Goal: Transaction & Acquisition: Purchase product/service

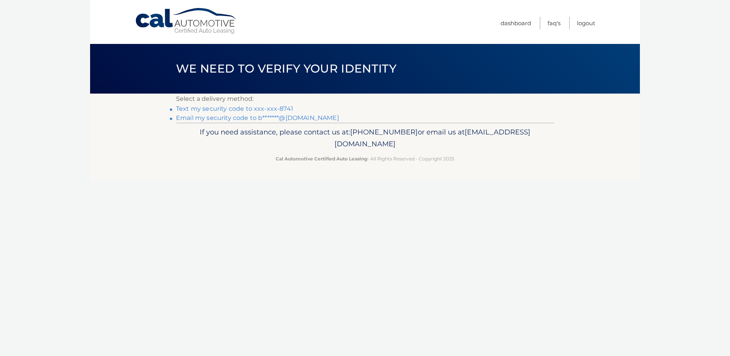
drag, startPoint x: 283, startPoint y: 108, endPoint x: 361, endPoint y: 100, distance: 78.3
click at [283, 108] on link "Text my security code to xxx-xxx-8741" at bounding box center [234, 108] width 117 height 7
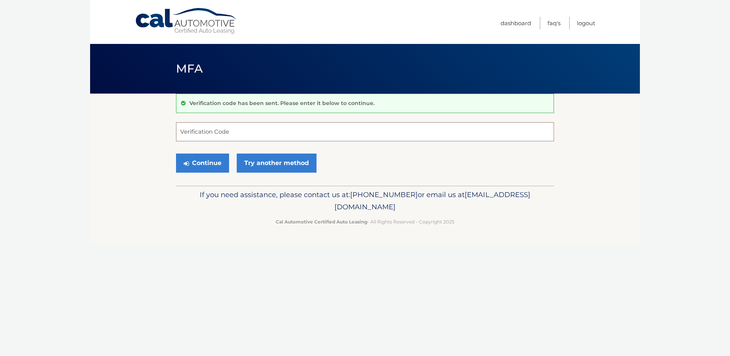
click at [230, 138] on input "Verification Code" at bounding box center [365, 131] width 378 height 19
type input "698898"
click at [186, 162] on icon "submit" at bounding box center [186, 163] width 5 height 6
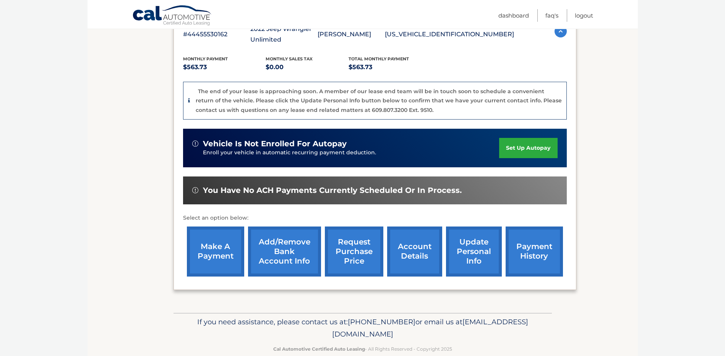
scroll to position [153, 0]
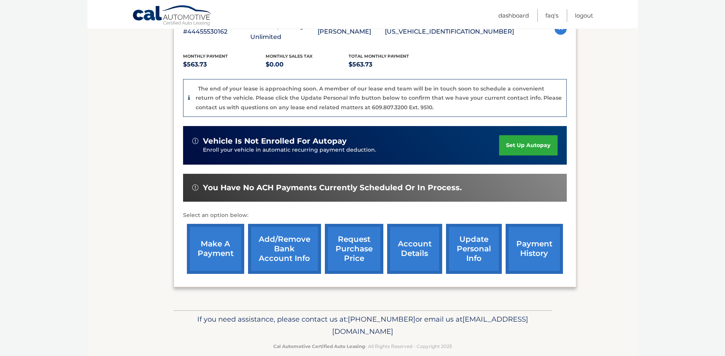
click at [226, 243] on link "make a payment" at bounding box center [215, 249] width 57 height 50
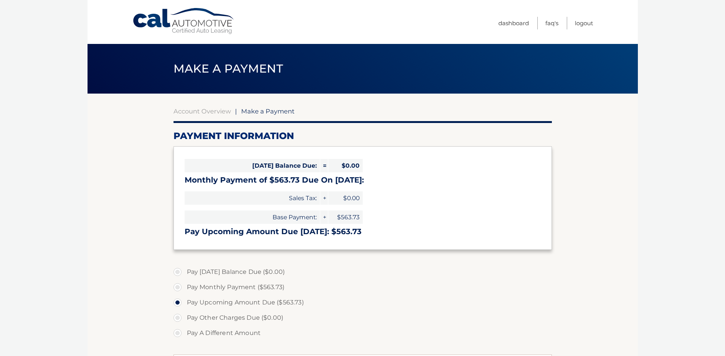
select select "MjBjNjJmMjUtNWU4MS00YjUzLWE0NjktZjk0YjlkODhmY2Ez"
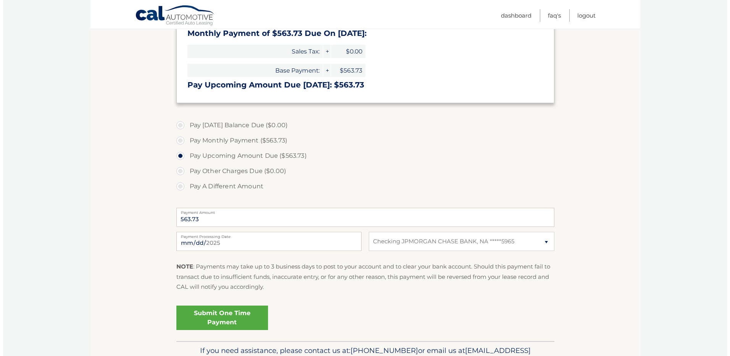
scroll to position [153, 0]
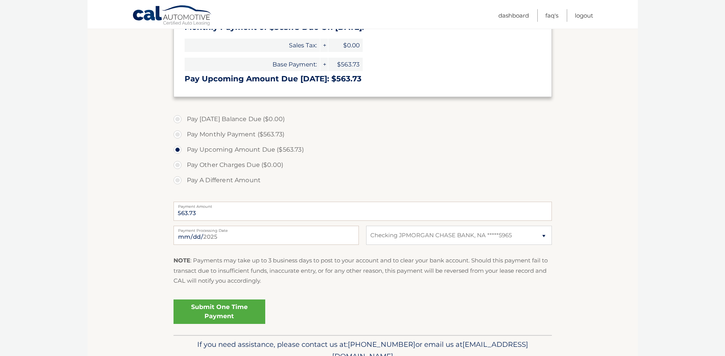
click at [230, 313] on link "Submit One Time Payment" at bounding box center [219, 312] width 92 height 24
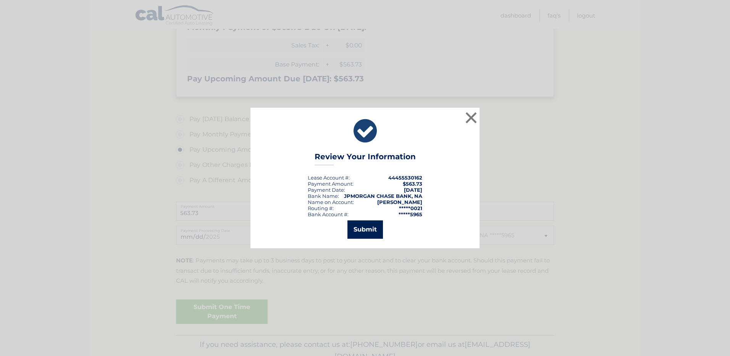
click at [373, 230] on button "Submit" at bounding box center [366, 229] width 36 height 18
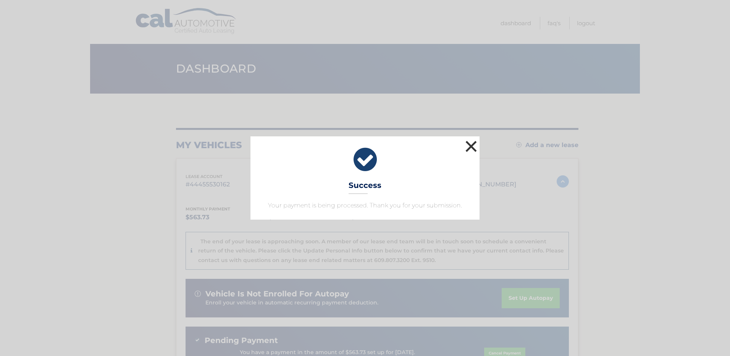
click at [471, 142] on button "×" at bounding box center [471, 146] width 15 height 15
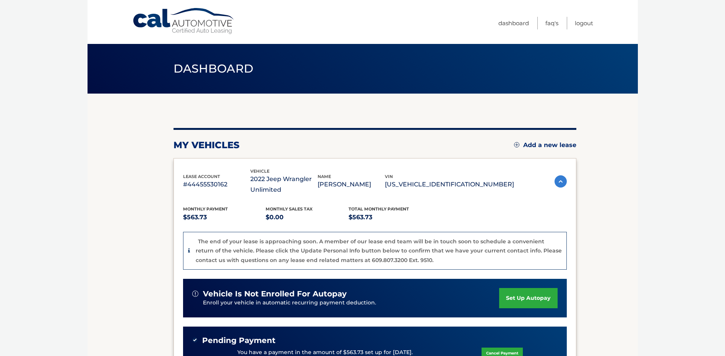
click at [355, 220] on p "$563.73" at bounding box center [389, 217] width 83 height 11
copy p "563.73"
click at [584, 23] on link "Logout" at bounding box center [584, 23] width 18 height 13
